Goal: Task Accomplishment & Management: Manage account settings

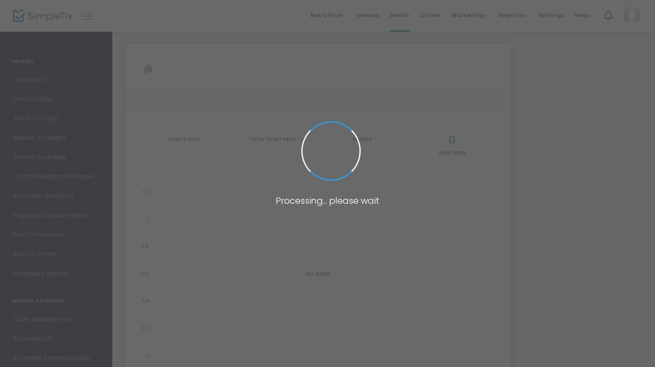
type input "[URL][DOMAIN_NAME][US_STATE]"
